Goal: Book appointment/travel/reservation

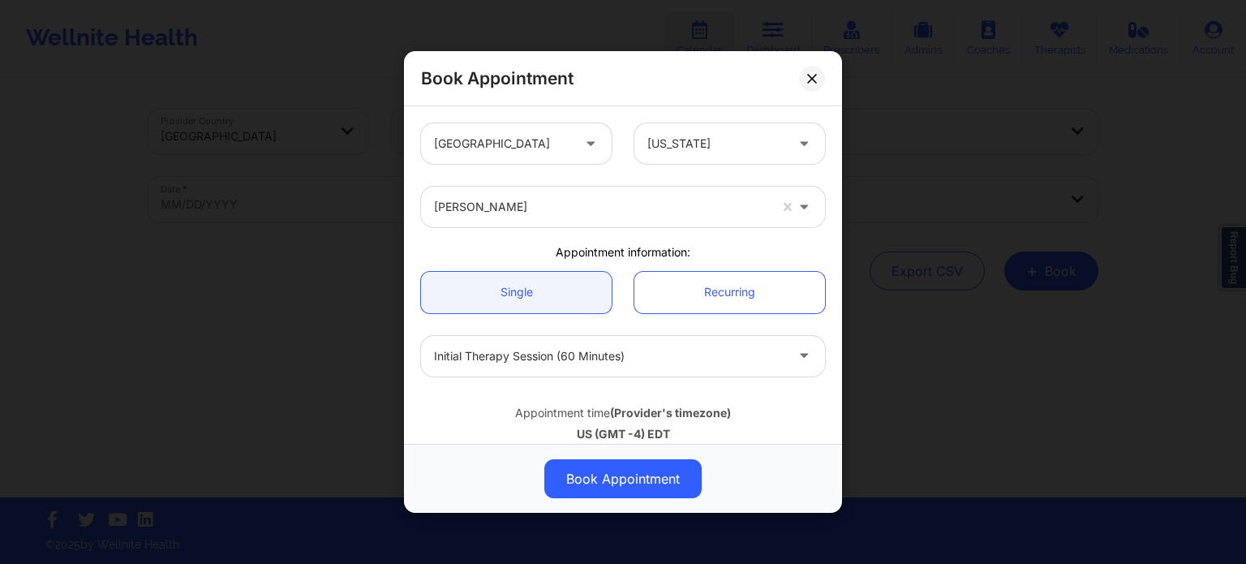
click at [529, 207] on div at bounding box center [601, 206] width 334 height 19
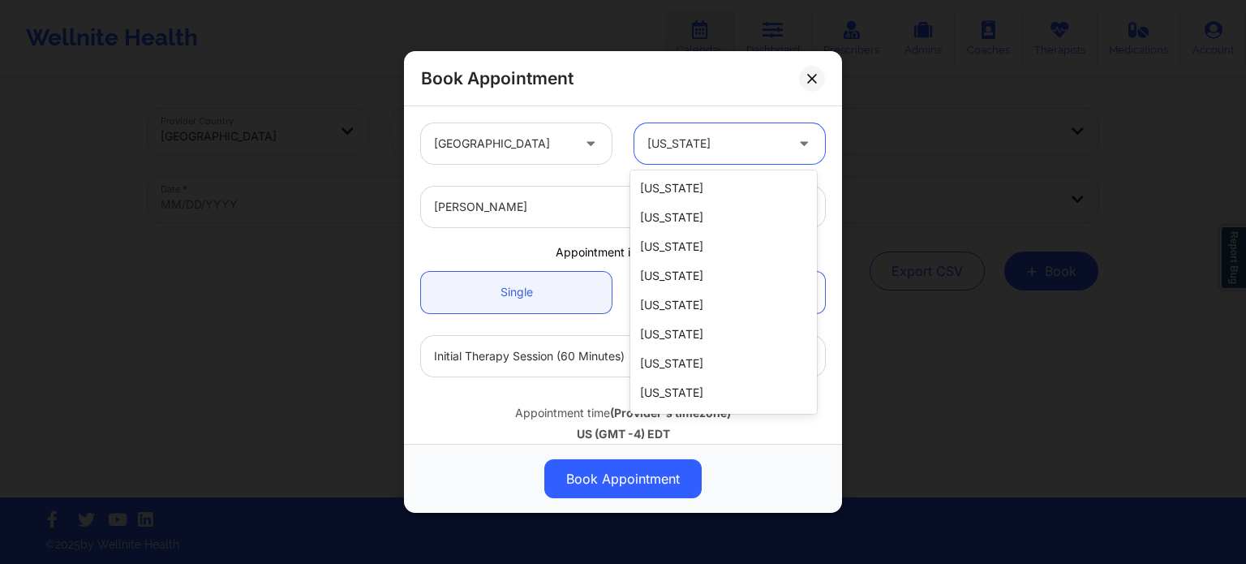
click at [691, 148] on div at bounding box center [715, 143] width 137 height 19
type input "ca"
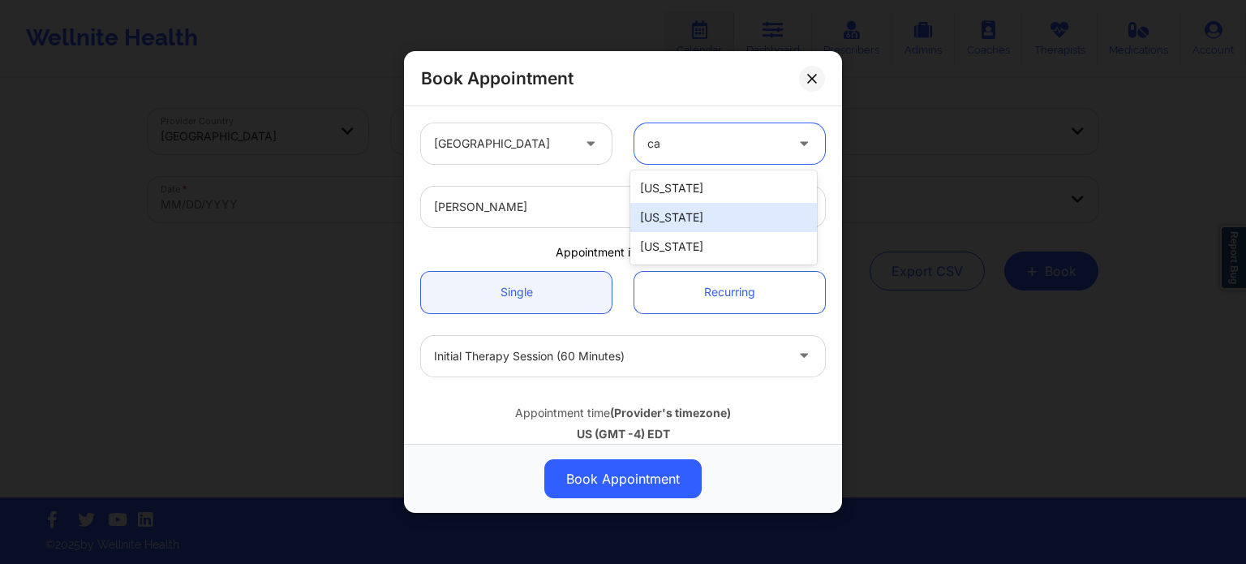
click at [659, 198] on div "California" at bounding box center [723, 188] width 187 height 29
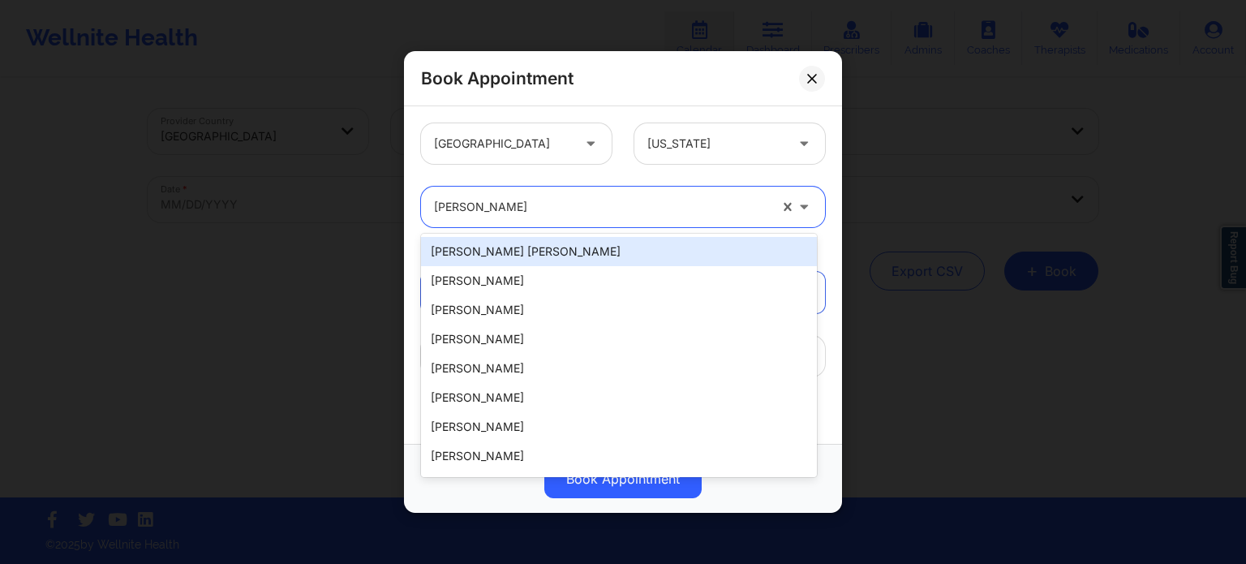
click at [577, 214] on div at bounding box center [601, 206] width 334 height 19
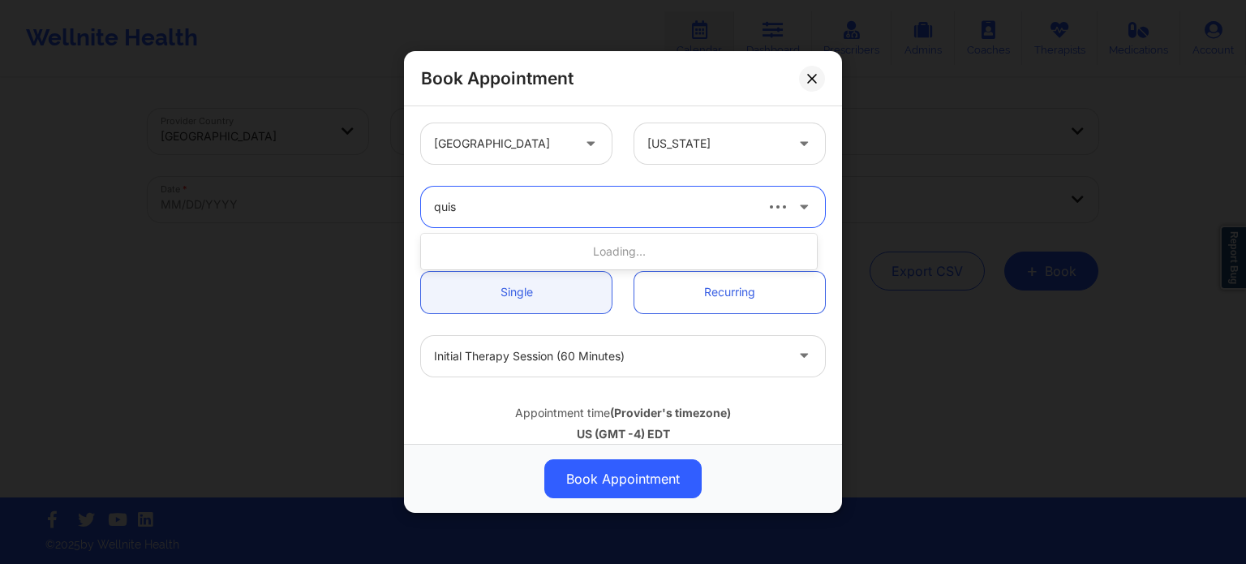
type input "quish"
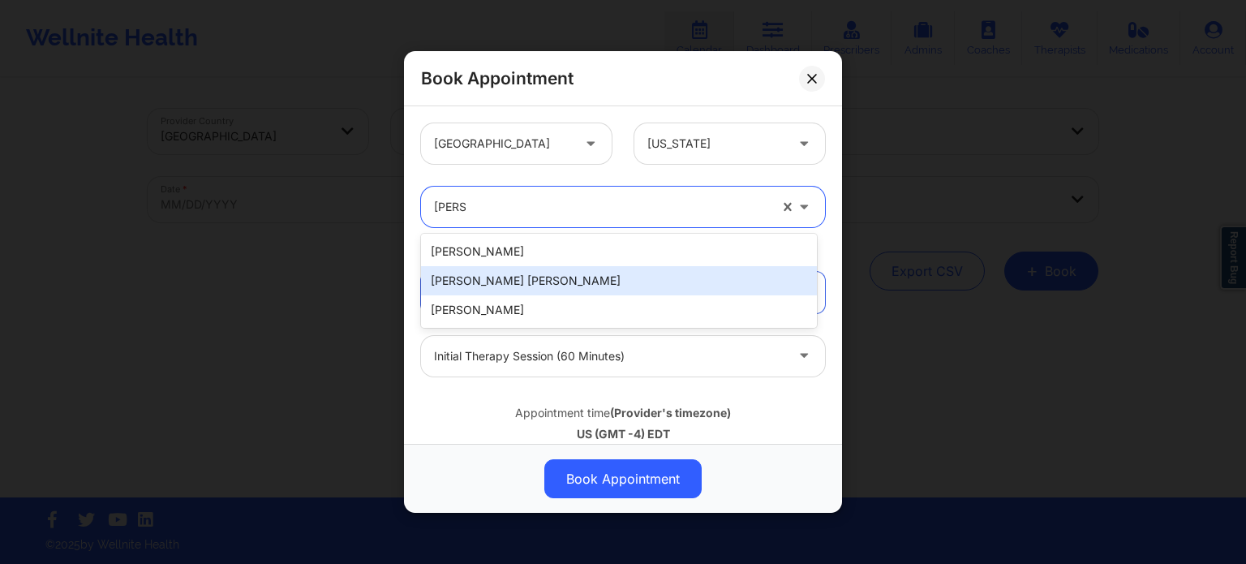
click at [528, 284] on div "Quisha Monique Castro" at bounding box center [619, 280] width 396 height 29
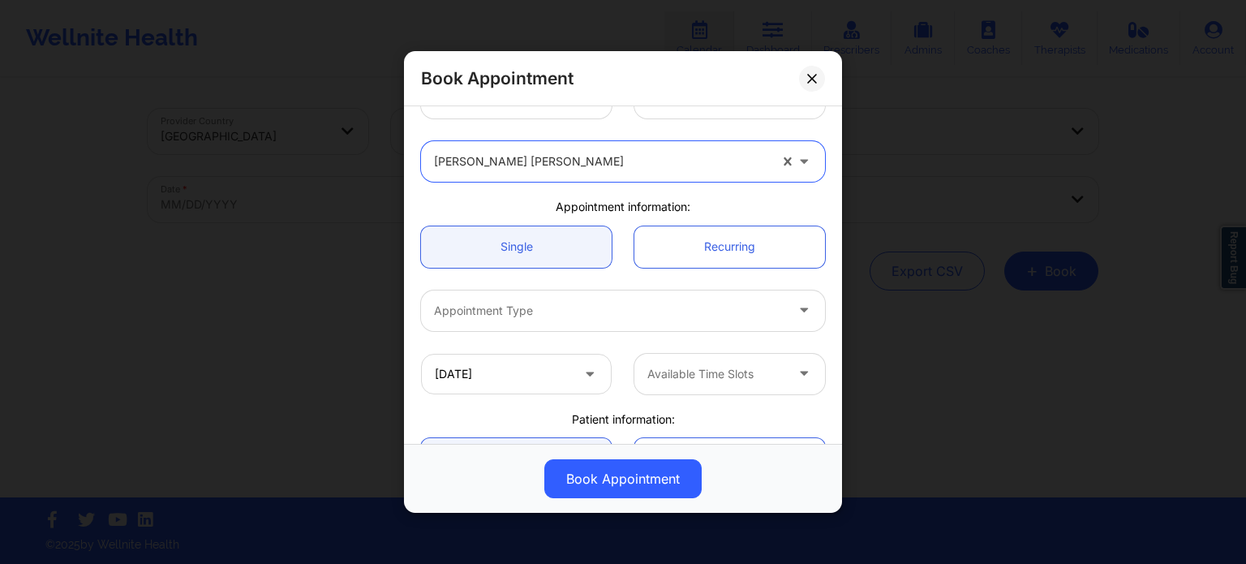
scroll to position [81, 0]
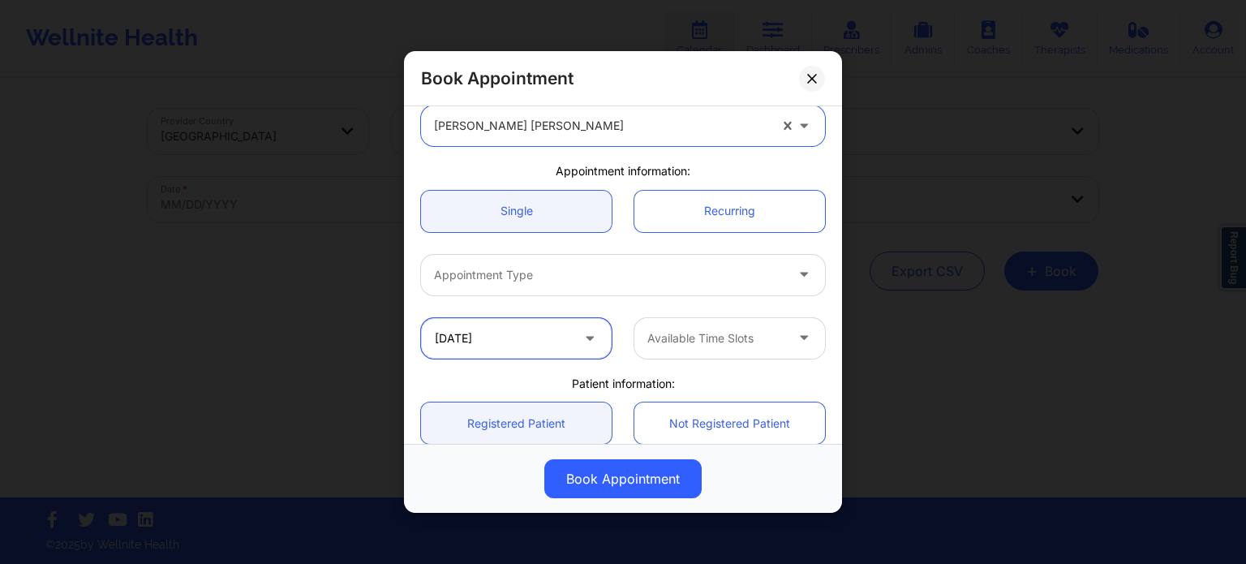
click at [482, 327] on input "10/13/2025" at bounding box center [516, 338] width 191 height 41
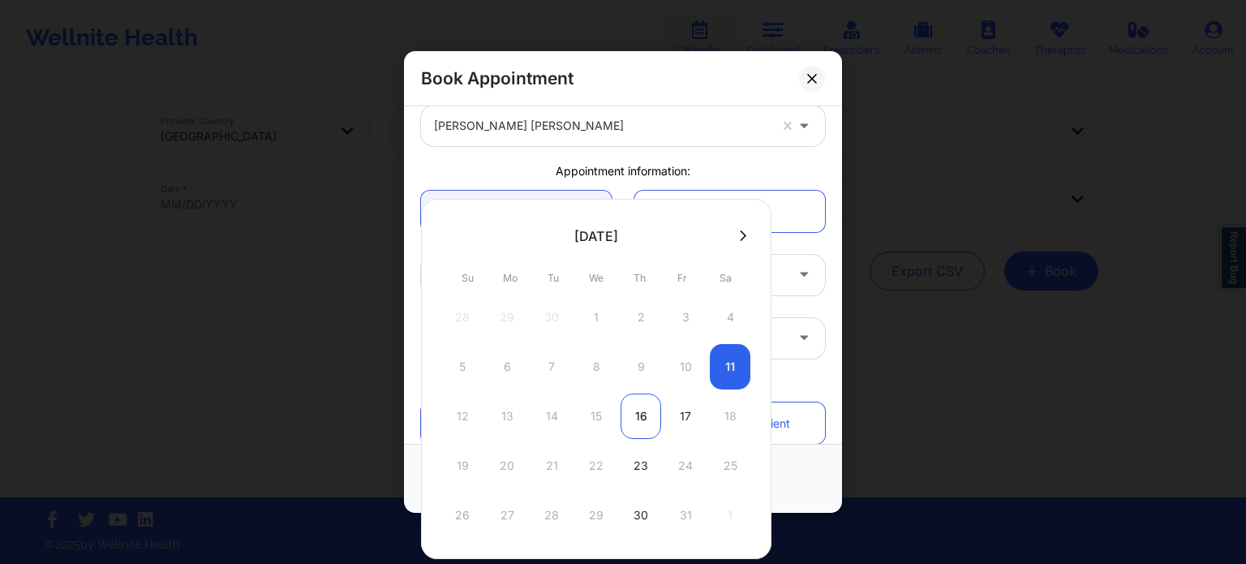
click at [634, 412] on div "16" at bounding box center [640, 415] width 41 height 45
type input "10/16/2025"
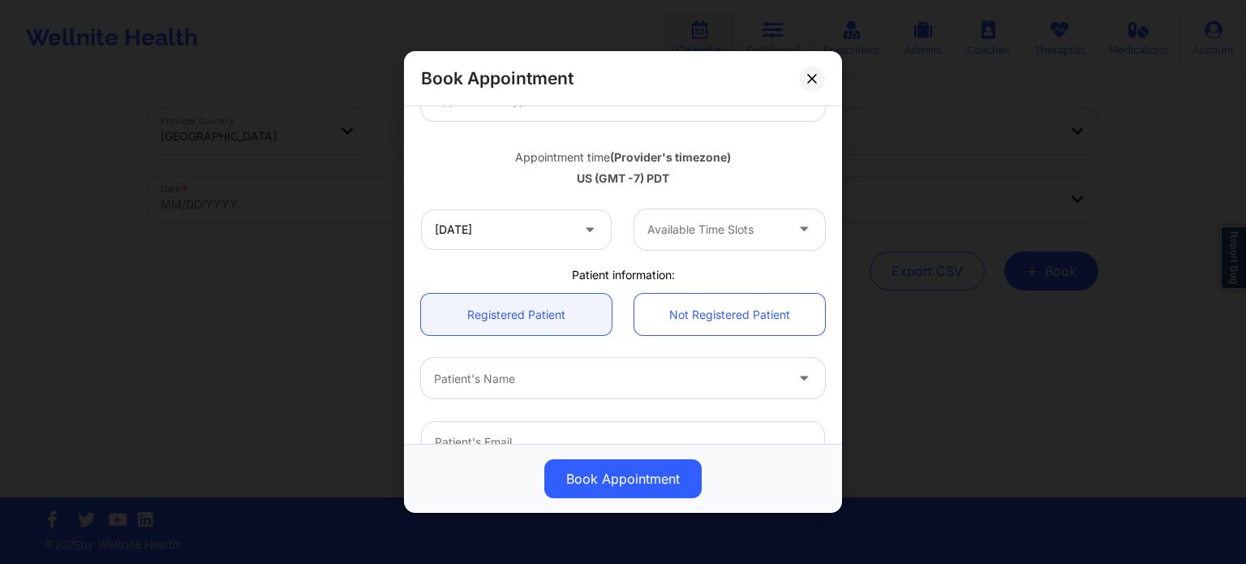
scroll to position [162, 0]
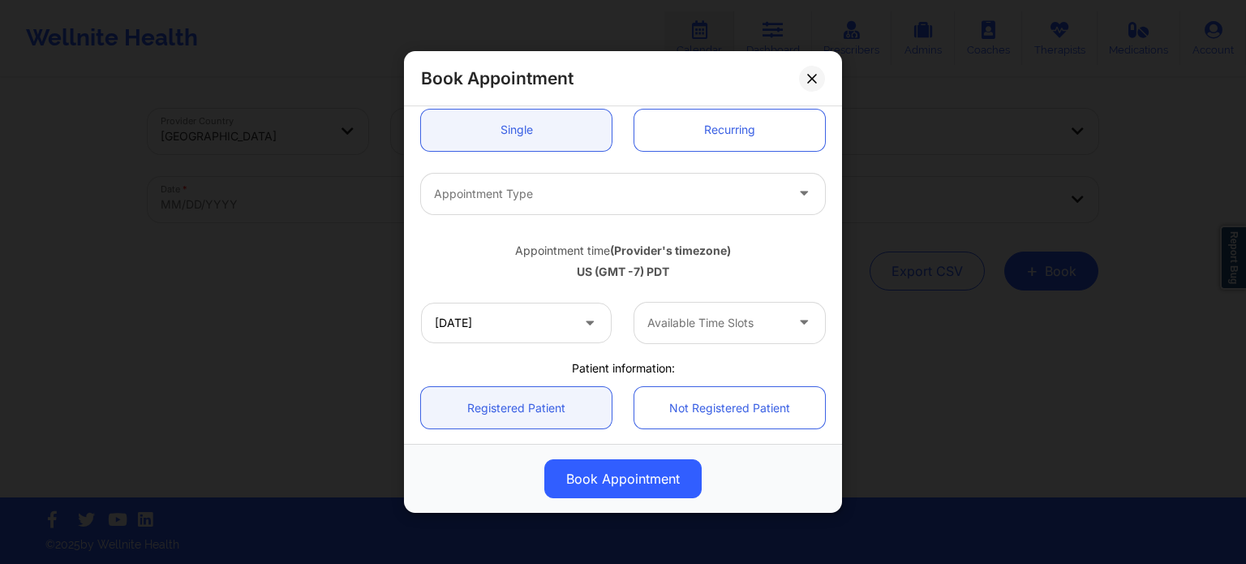
click at [522, 188] on div at bounding box center [609, 193] width 350 height 19
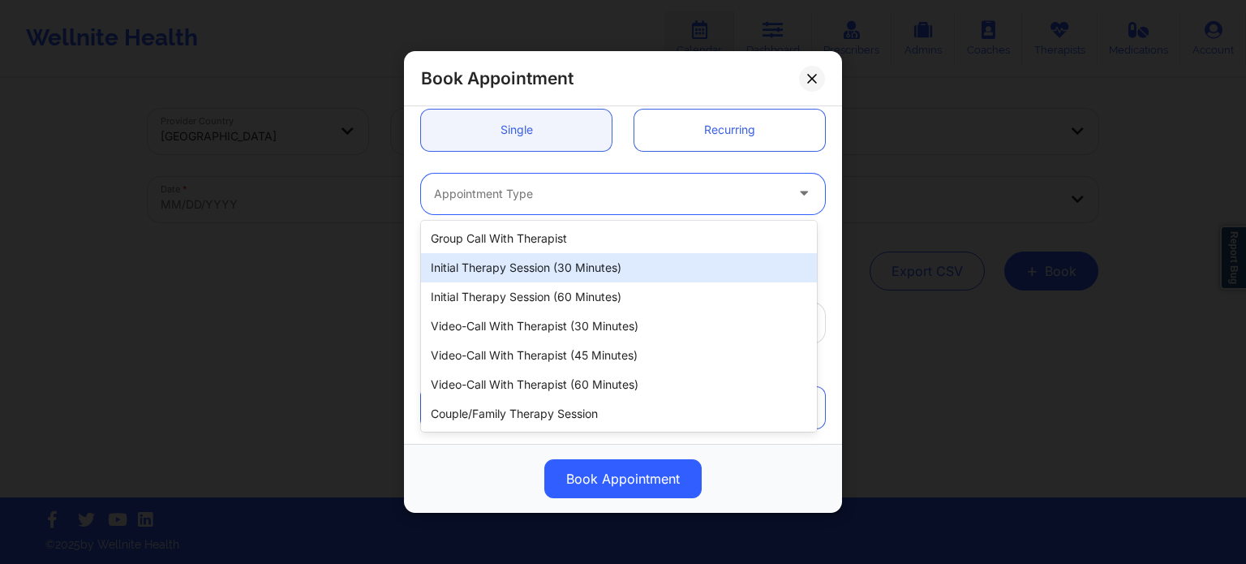
click at [512, 267] on div "Initial Therapy Session (30 minutes)" at bounding box center [619, 267] width 396 height 29
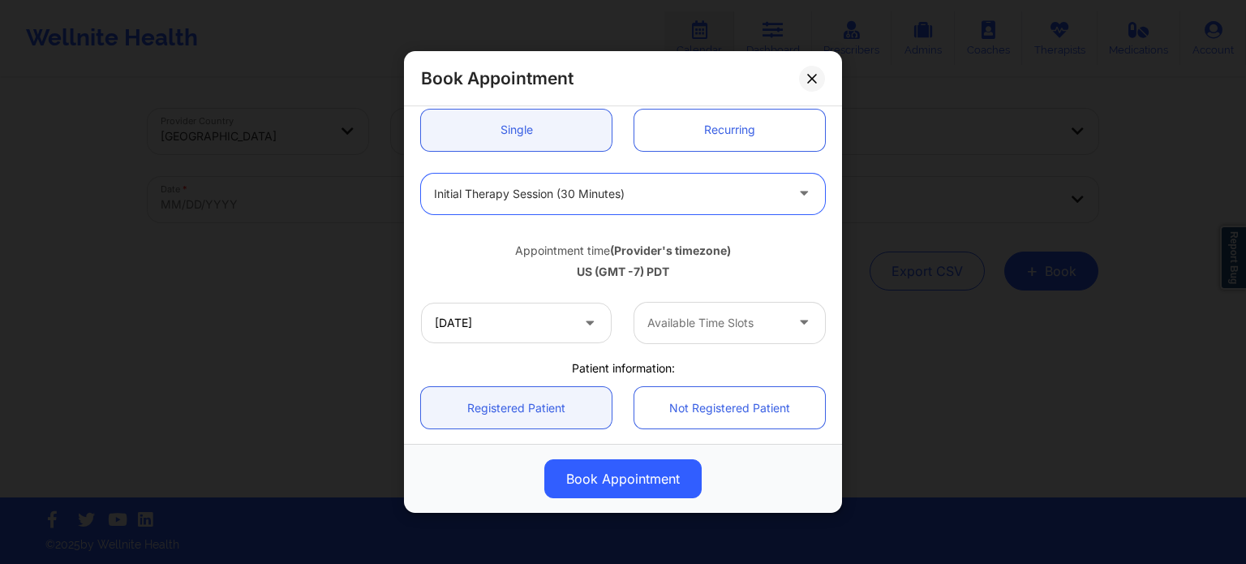
click at [667, 327] on div at bounding box center [715, 322] width 137 height 19
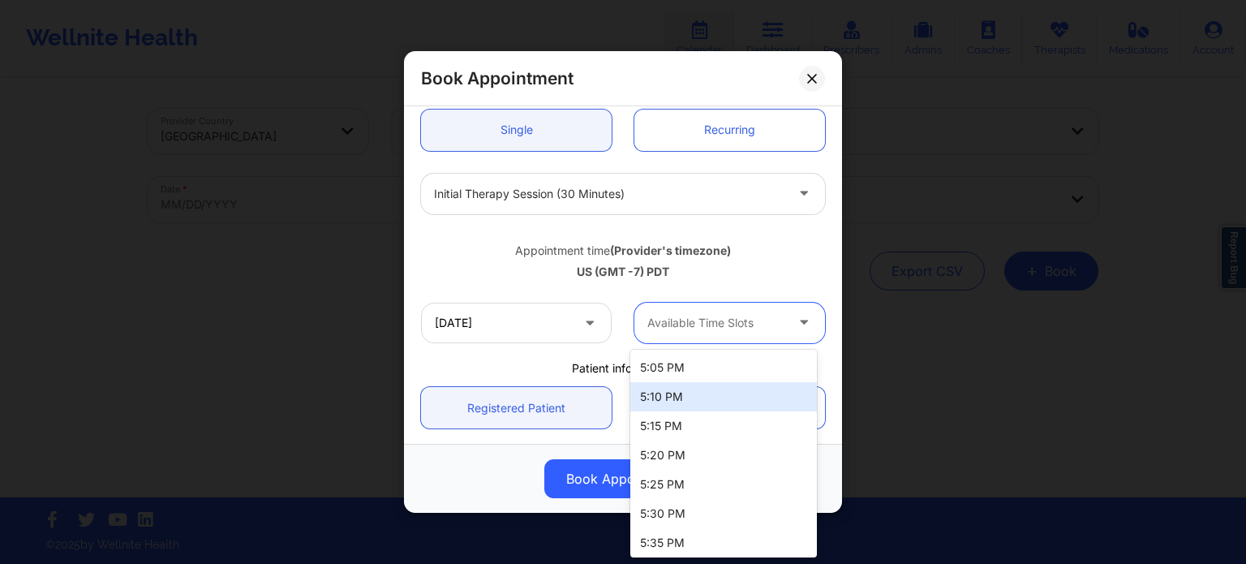
scroll to position [0, 0]
click at [333, 184] on div "Book Appointment United States California Quisha Monique Castro Appointment inf…" at bounding box center [623, 282] width 1246 height 564
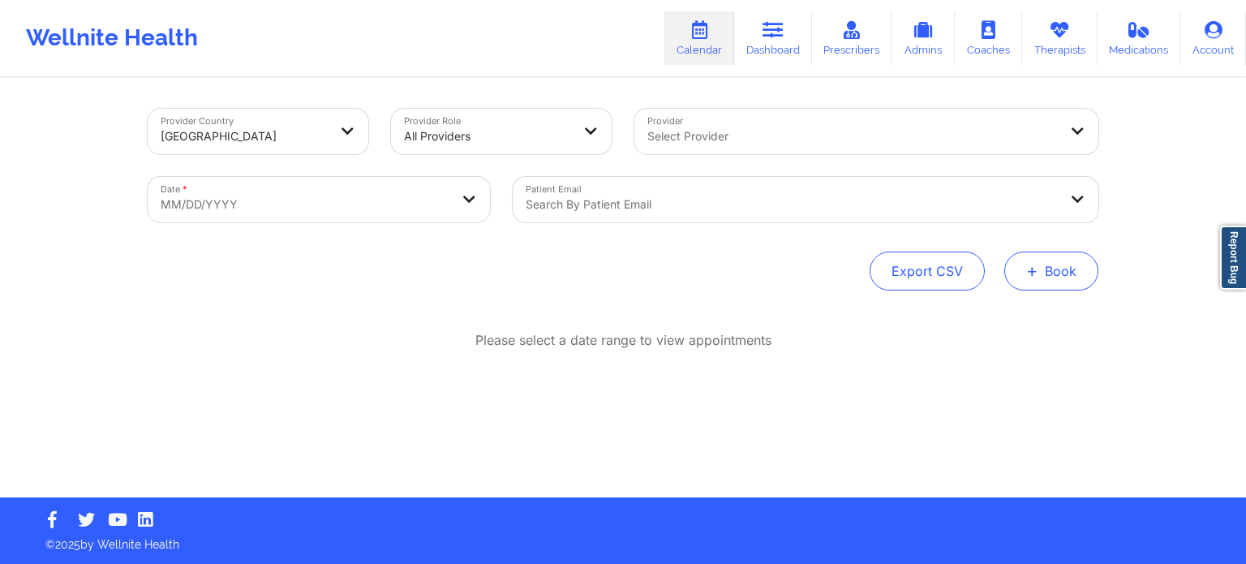
click at [1032, 266] on span "+" at bounding box center [1032, 270] width 12 height 9
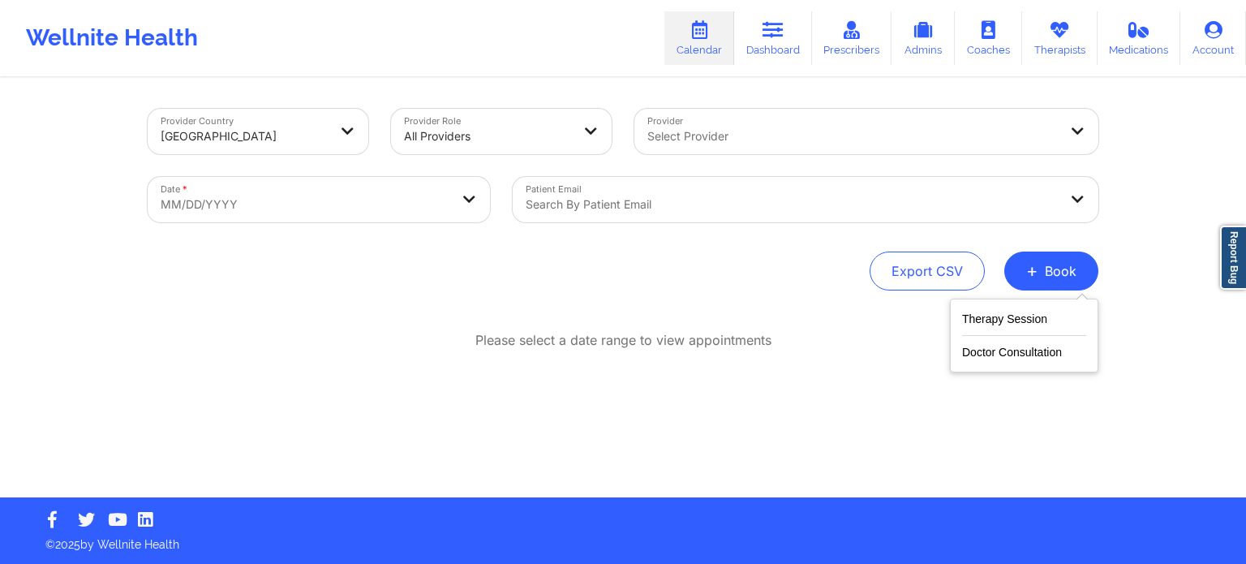
click at [985, 307] on div "Therapy Session Doctor Consultation" at bounding box center [1024, 335] width 148 height 74
click at [986, 311] on button "Therapy Session" at bounding box center [1024, 322] width 124 height 27
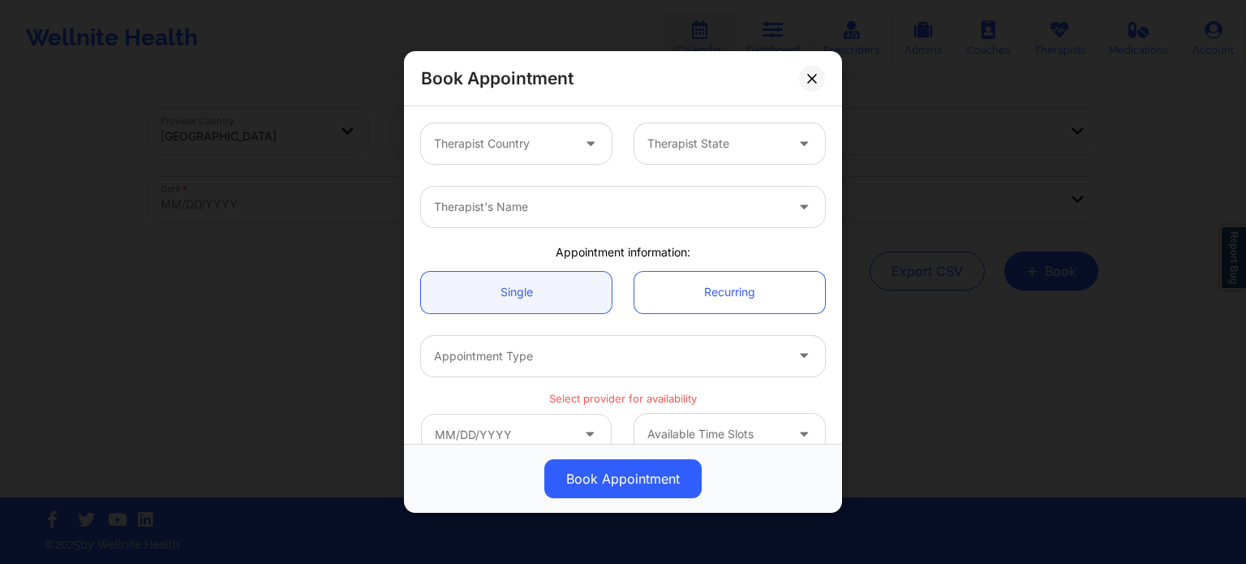
click at [553, 153] on div "Therapist Country" at bounding box center [497, 143] width 152 height 41
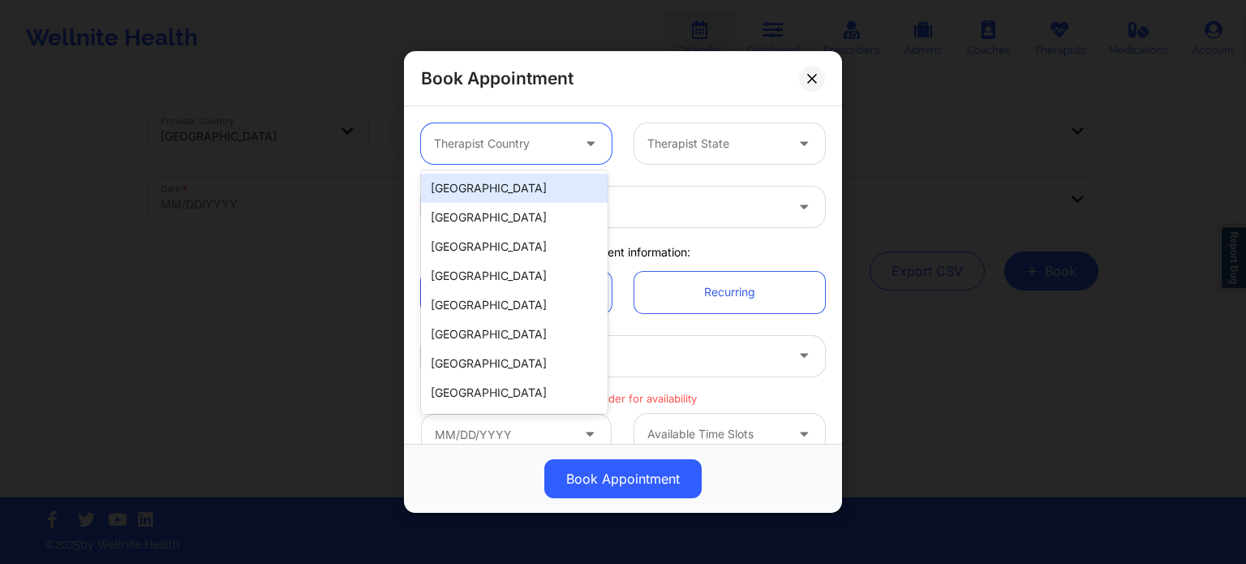
click at [529, 188] on div "[GEOGRAPHIC_DATA]" at bounding box center [514, 188] width 187 height 29
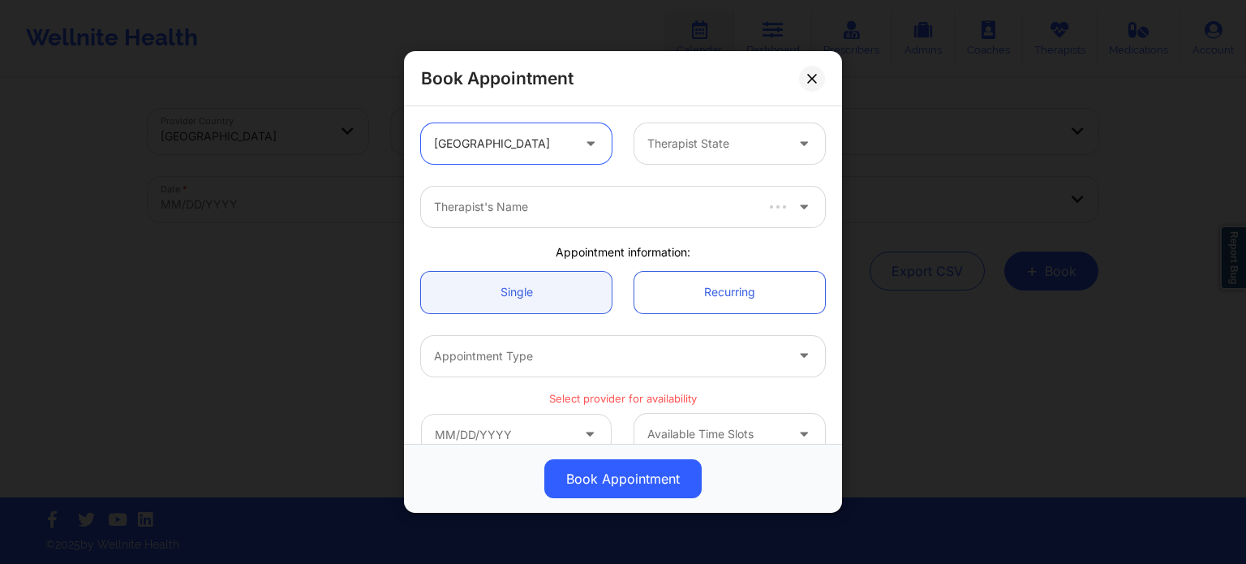
click at [676, 142] on div at bounding box center [715, 143] width 137 height 19
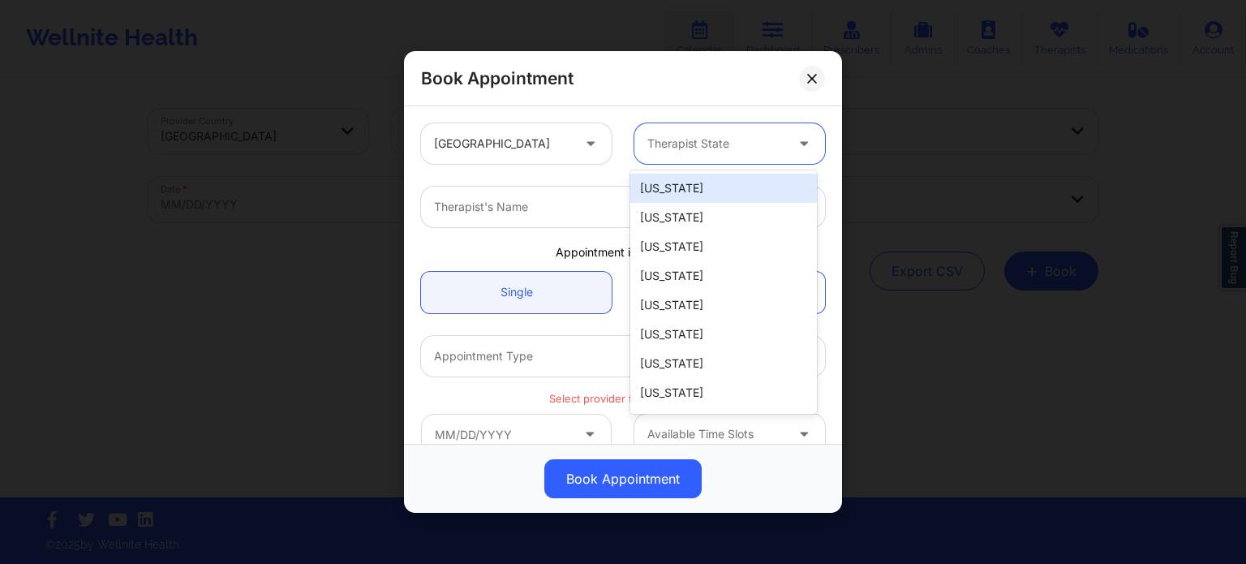
type input "f"
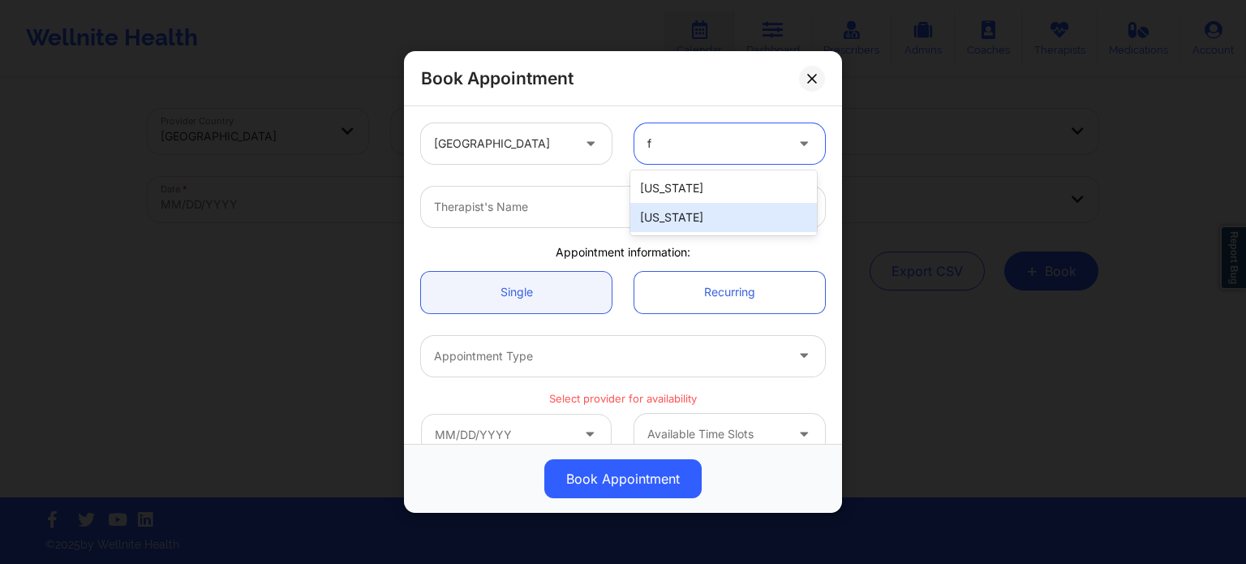
drag, startPoint x: 662, startPoint y: 214, endPoint x: 646, endPoint y: 211, distance: 16.5
click at [662, 215] on div "[US_STATE]" at bounding box center [723, 217] width 187 height 29
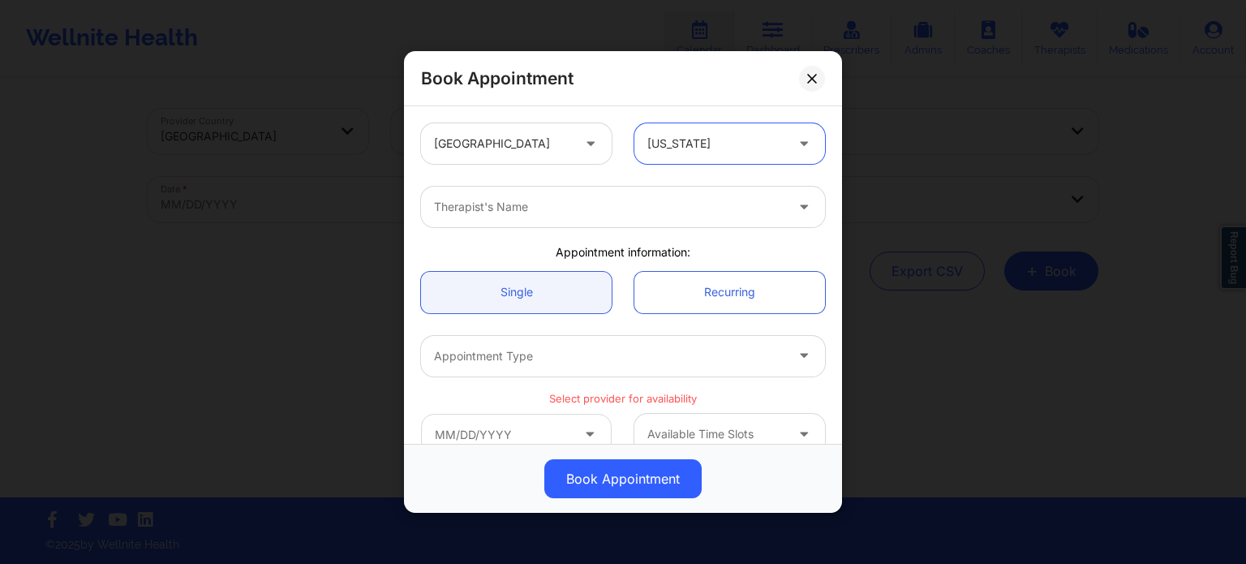
click at [580, 202] on div at bounding box center [609, 206] width 350 height 19
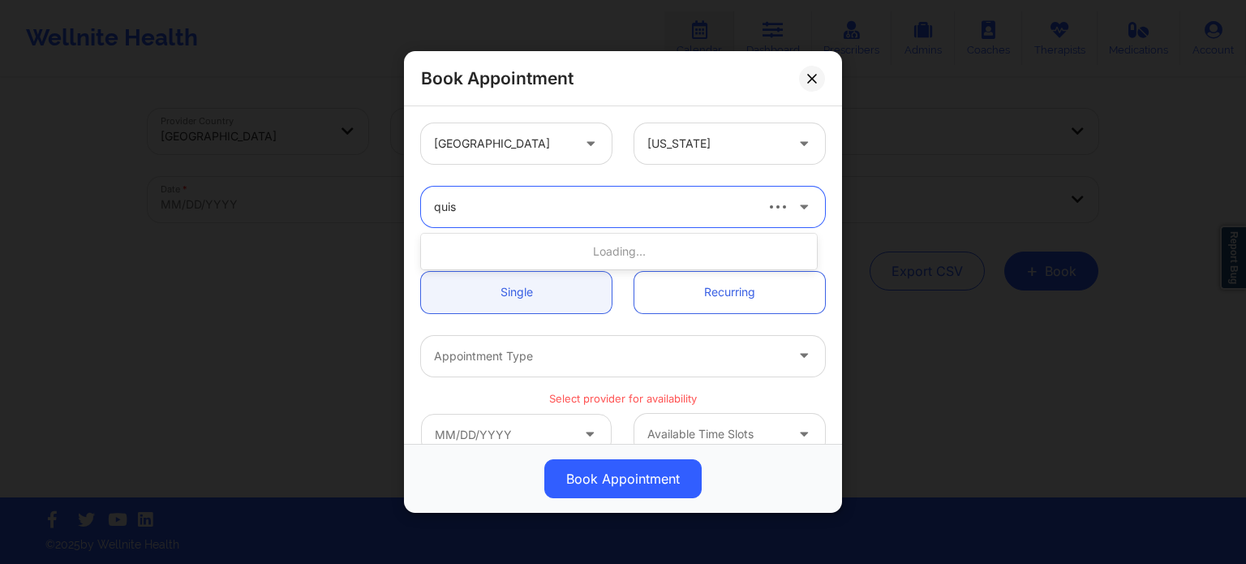
type input "quish"
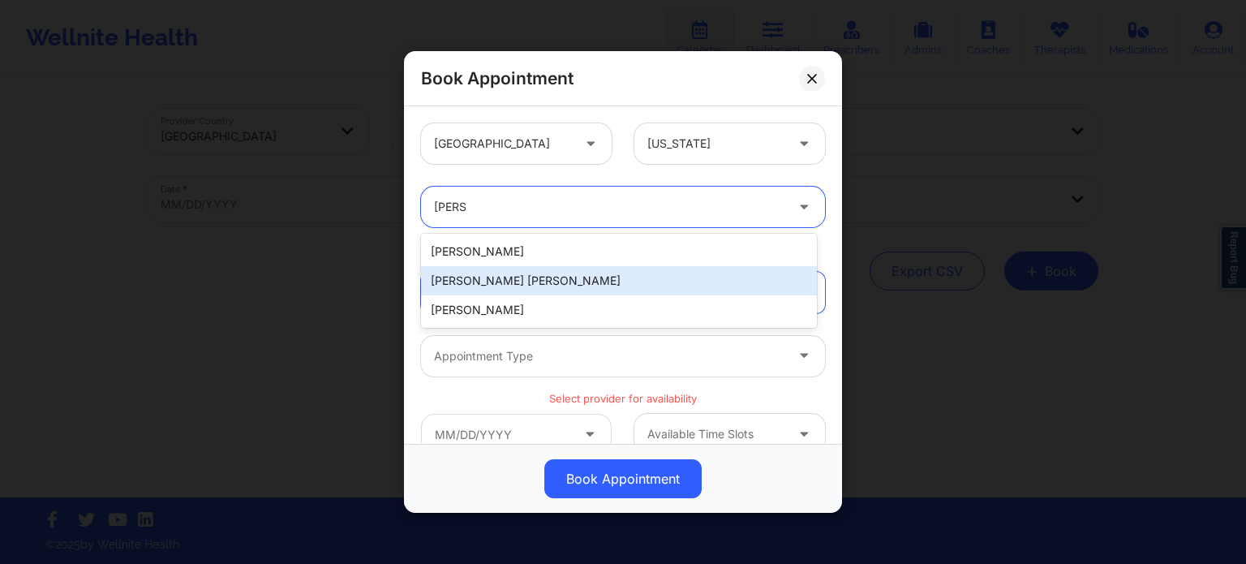
click at [550, 278] on div "Quisha Monique Castro" at bounding box center [619, 280] width 396 height 29
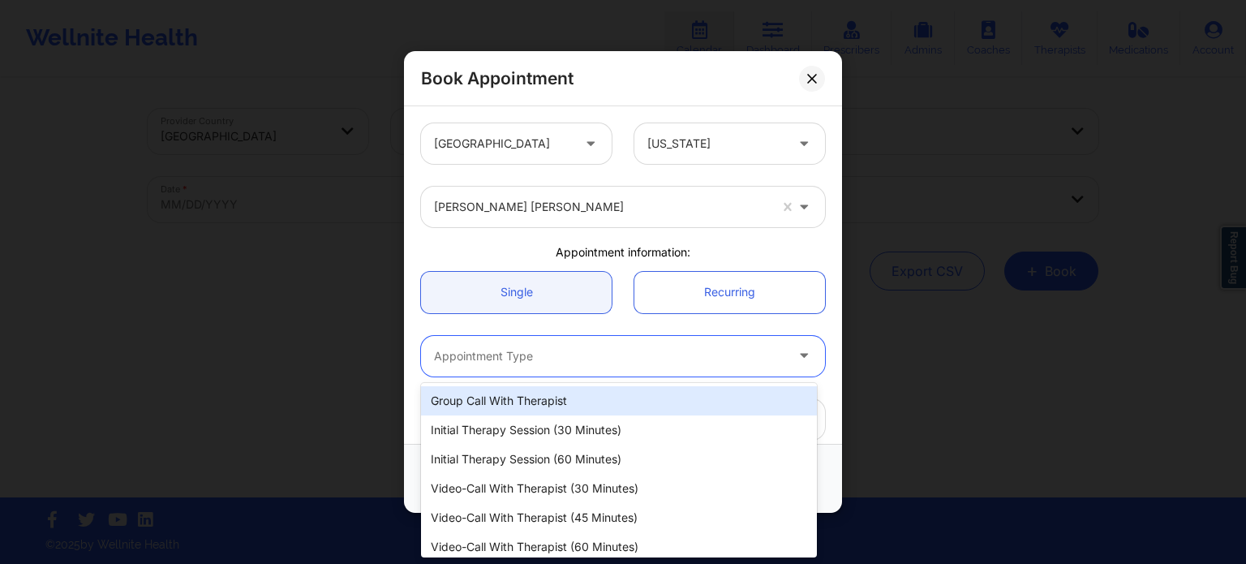
click at [547, 358] on div at bounding box center [609, 355] width 350 height 19
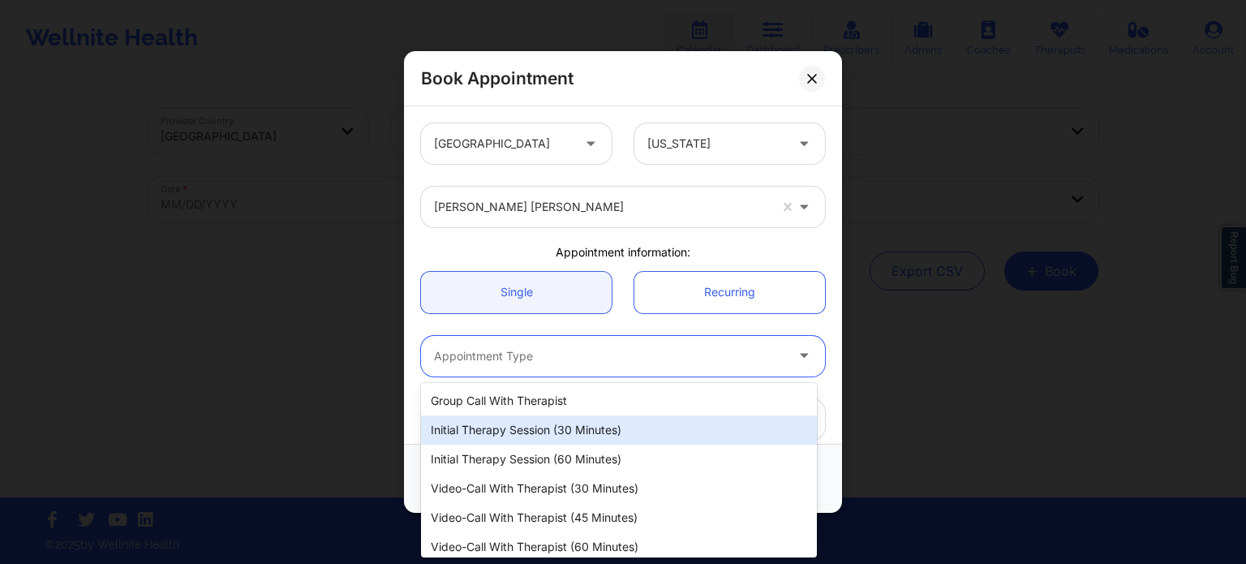
click at [523, 431] on div "Initial Therapy Session (30 minutes)" at bounding box center [619, 429] width 396 height 29
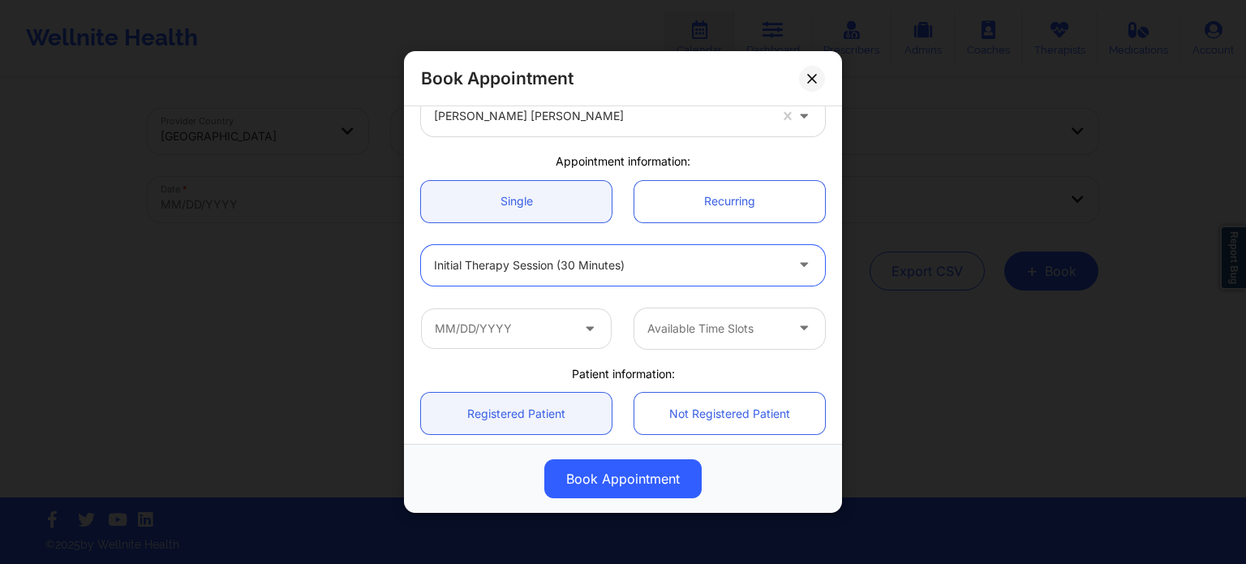
scroll to position [162, 0]
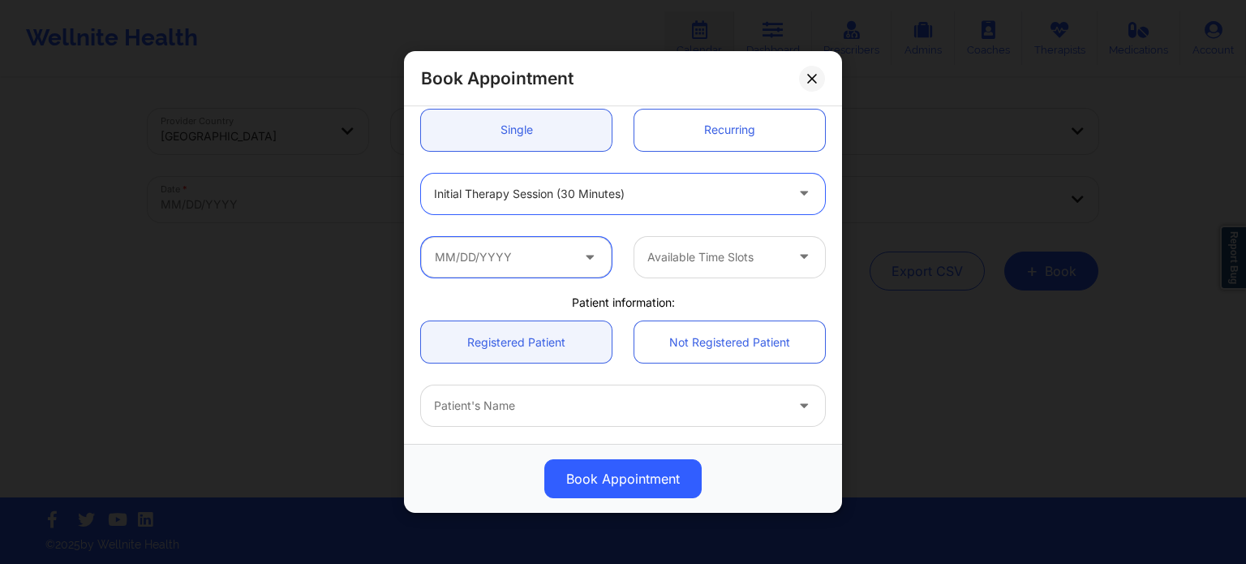
click at [542, 246] on input "text" at bounding box center [516, 257] width 191 height 41
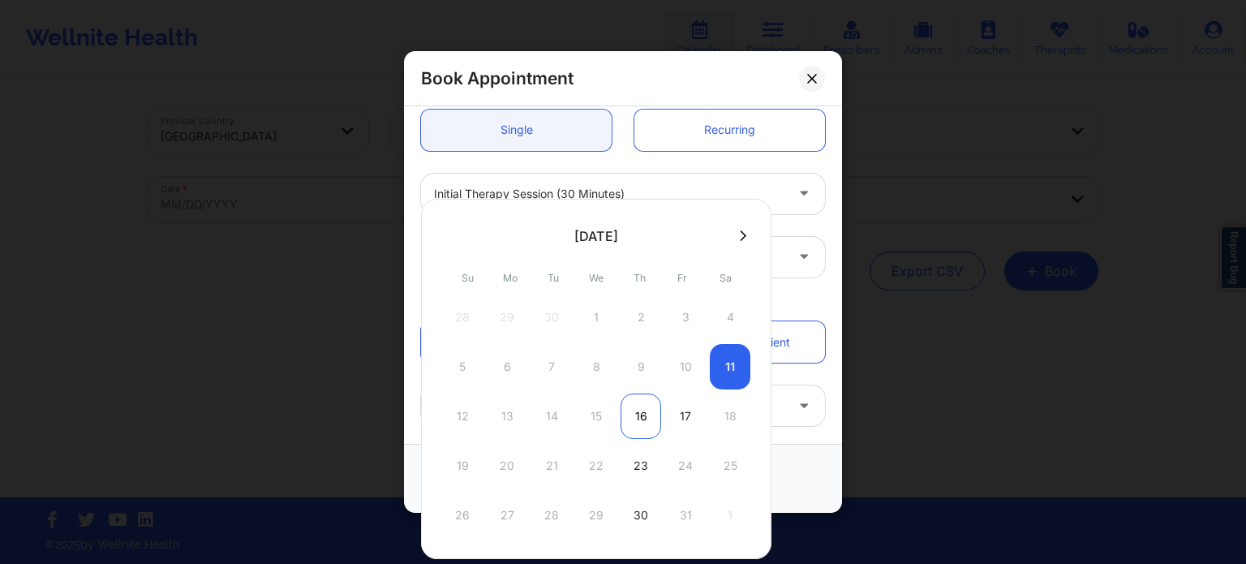
click at [636, 417] on div "16" at bounding box center [640, 415] width 41 height 45
type input "10/16/2025"
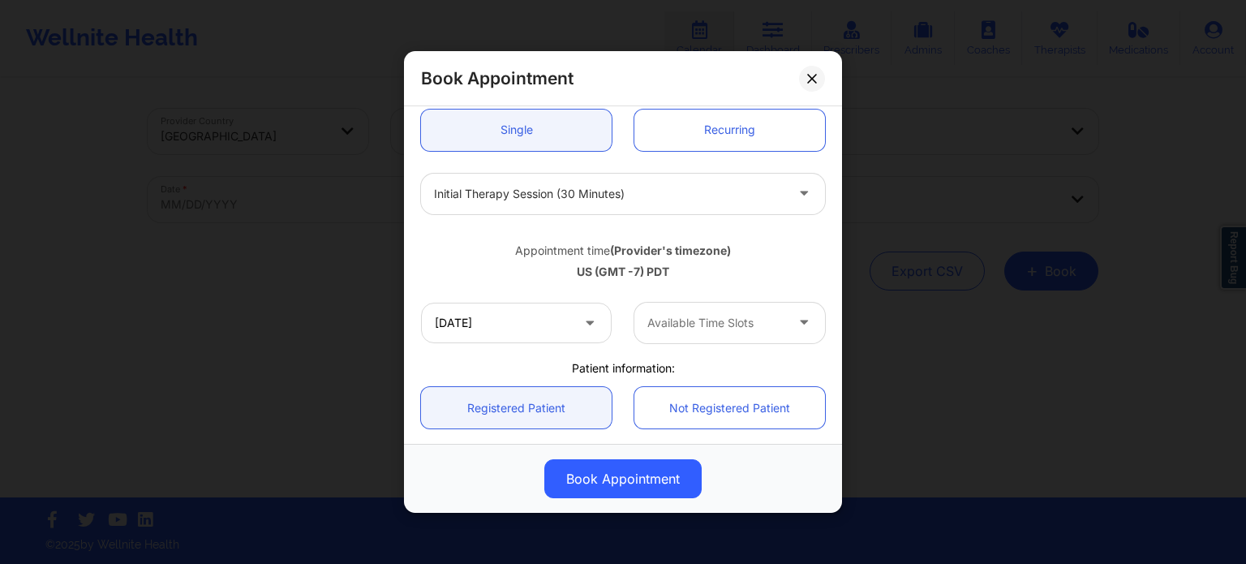
click at [678, 327] on div at bounding box center [715, 322] width 137 height 19
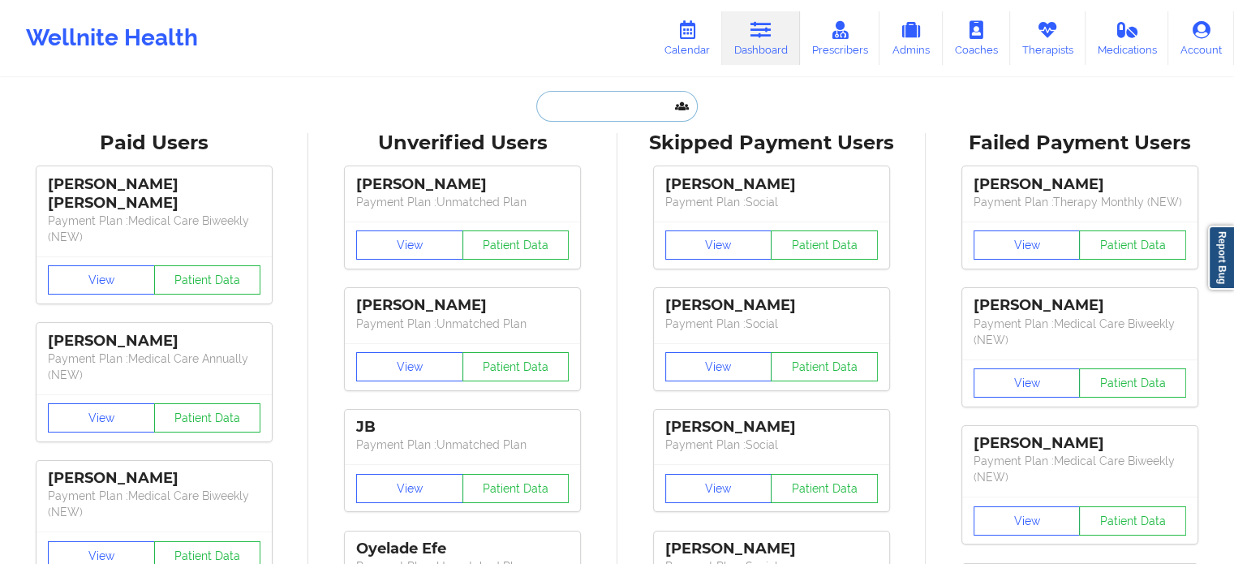
click at [603, 113] on input "text" at bounding box center [616, 106] width 161 height 31
paste input "[EMAIL_ADDRESS][DOMAIN_NAME]"
type input "[EMAIL_ADDRESS][DOMAIN_NAME]"
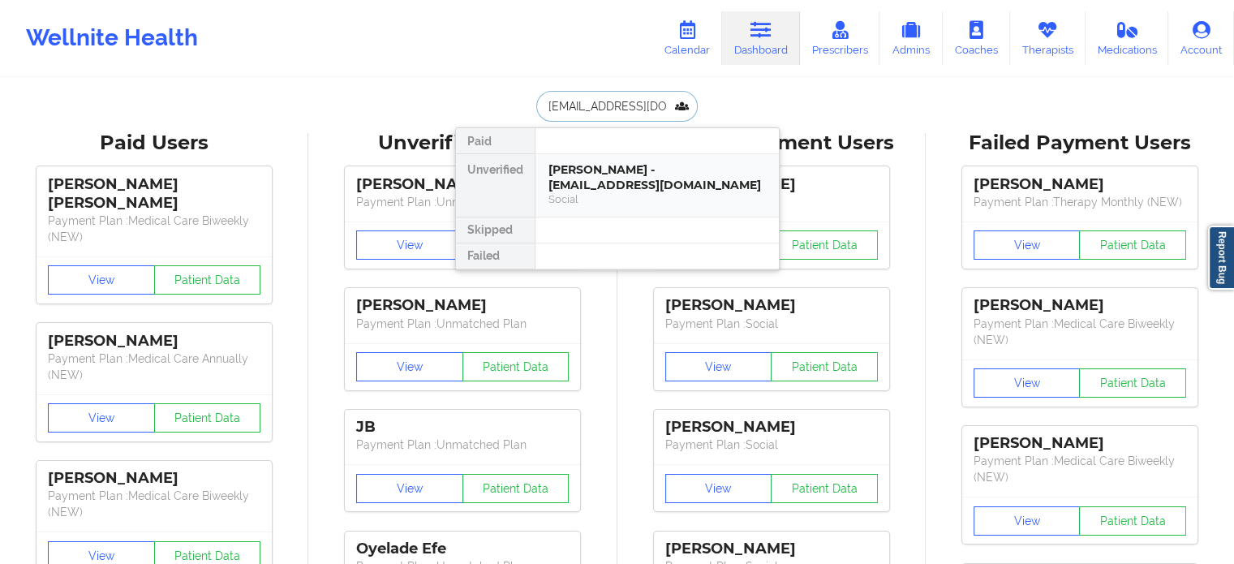
click at [599, 192] on div "Social" at bounding box center [656, 199] width 217 height 14
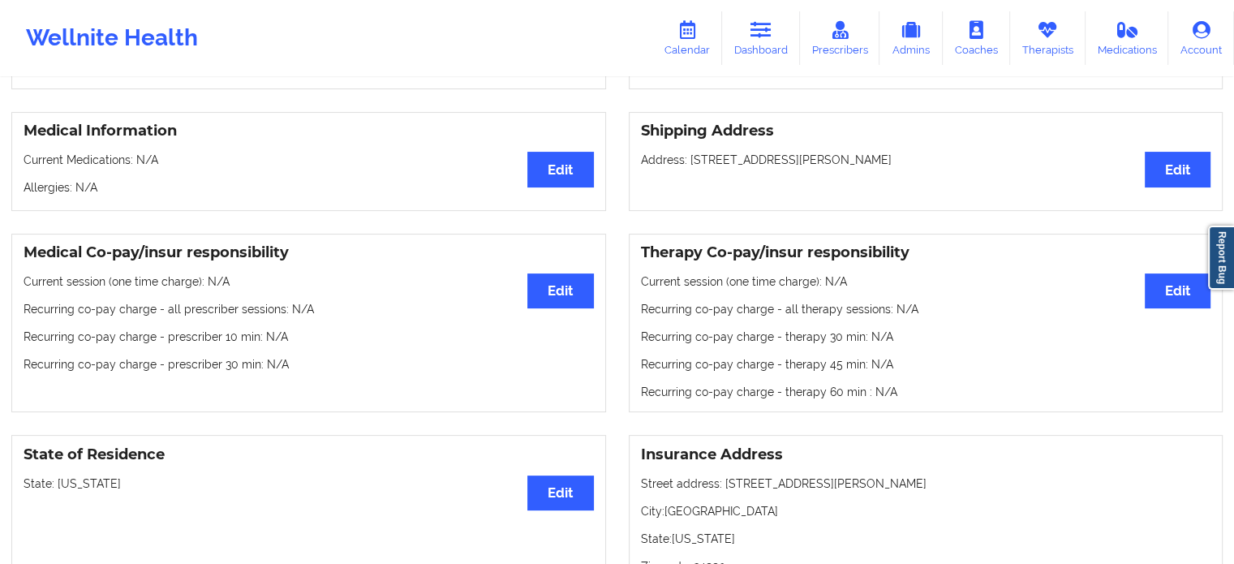
scroll to position [487, 0]
